Goal: Navigation & Orientation: Find specific page/section

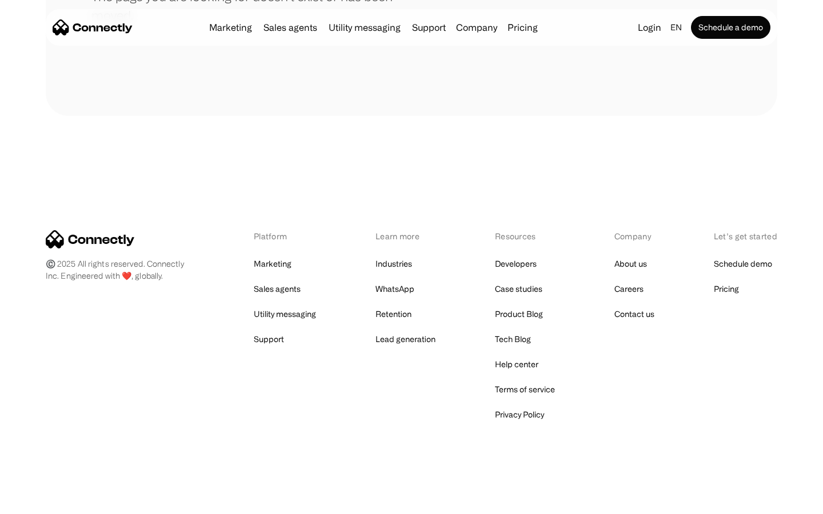
scroll to position [209, 0]
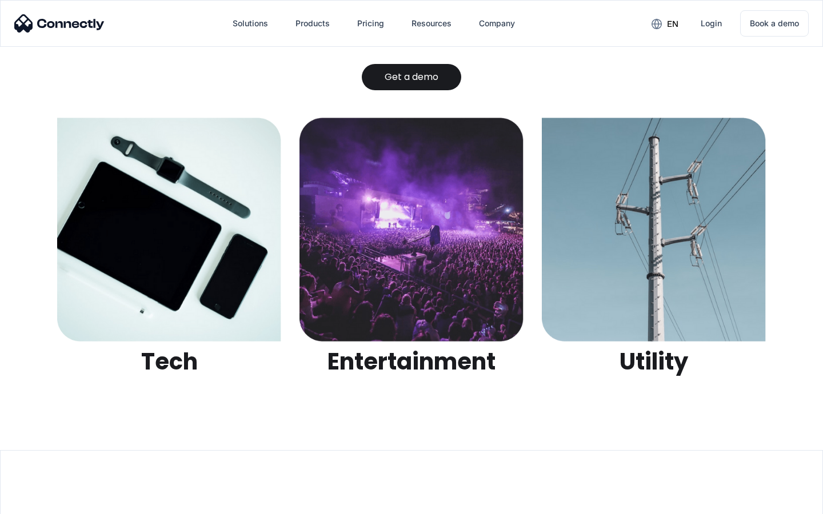
scroll to position [3605, 0]
